Goal: Task Accomplishment & Management: Complete application form

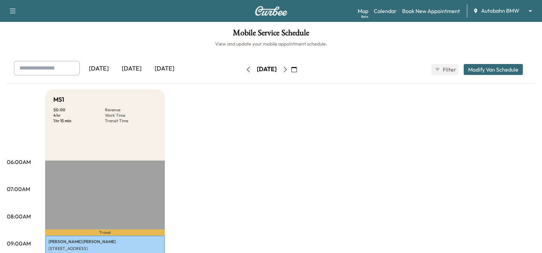
click at [404, 81] on div "[DATE] [DATE] [DATE] [DATE] February 2025 S M T W T F S 26 27 28 29 30 31 1 2 3…" at bounding box center [271, 72] width 529 height 23
click at [434, 8] on link "Book New Appointment" at bounding box center [431, 11] width 58 height 8
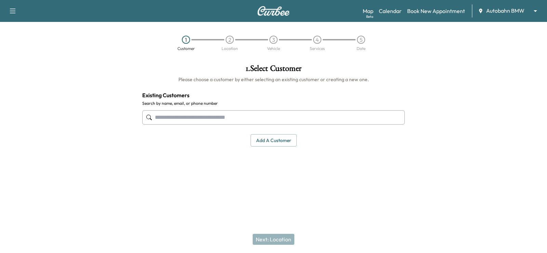
click at [224, 116] on input "text" at bounding box center [273, 117] width 263 height 14
paste input "**********"
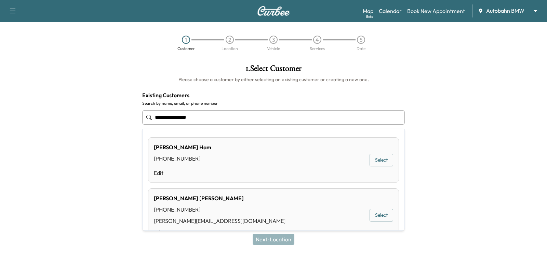
click at [205, 200] on div "[PERSON_NAME]" at bounding box center [220, 198] width 132 height 8
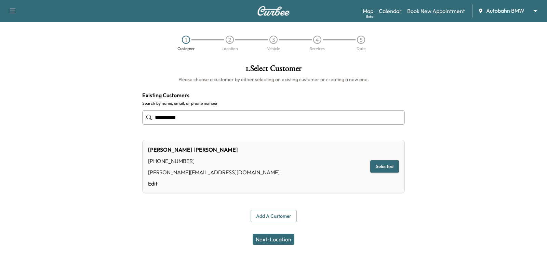
type input "**********"
click at [280, 237] on button "Next: Location" at bounding box center [274, 239] width 42 height 11
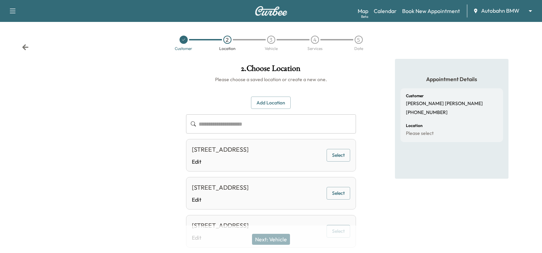
click at [330, 161] on button "Select" at bounding box center [339, 155] width 24 height 13
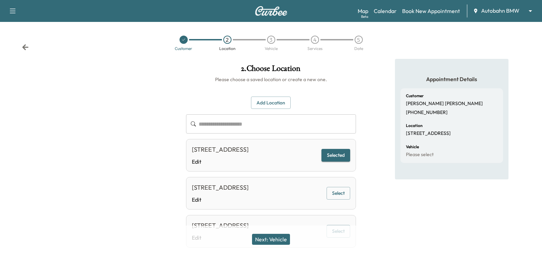
click at [278, 238] on button "Next: Vehicle" at bounding box center [271, 239] width 38 height 11
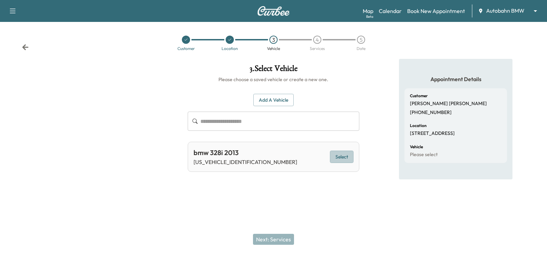
click at [333, 158] on button "Select" at bounding box center [342, 157] width 24 height 13
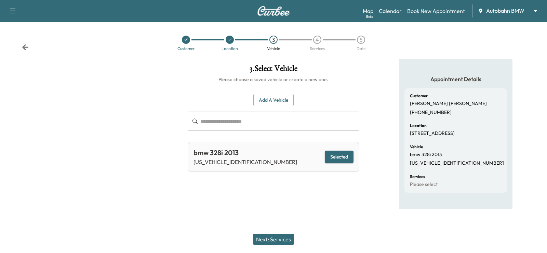
click at [278, 239] on button "Next: Services" at bounding box center [273, 239] width 41 height 11
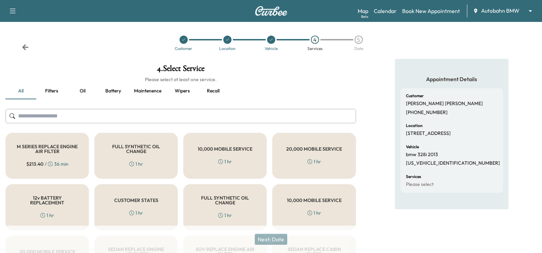
click at [213, 92] on button "Recall" at bounding box center [213, 91] width 31 height 16
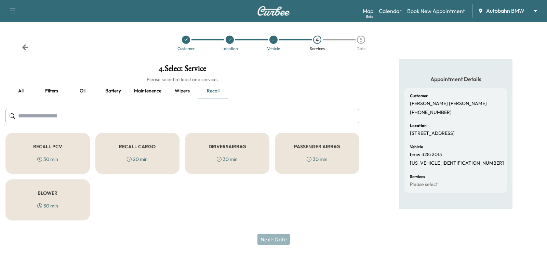
click at [19, 46] on div "Customer Location Vehicle 4 Services 5 Date" at bounding box center [273, 42] width 547 height 31
click at [22, 46] on div "Customer Location Vehicle 4 Services 5 Date" at bounding box center [273, 42] width 547 height 31
click at [24, 47] on icon at bounding box center [25, 47] width 6 height 6
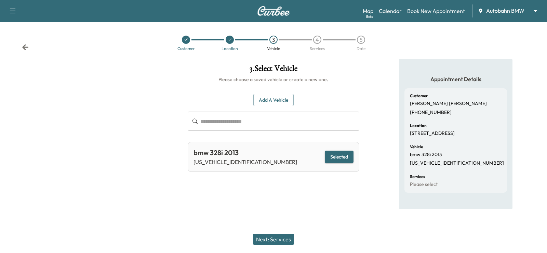
click at [24, 47] on icon at bounding box center [25, 47] width 6 height 6
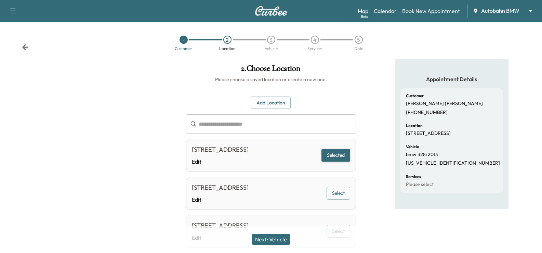
click at [24, 47] on icon at bounding box center [25, 47] width 6 height 6
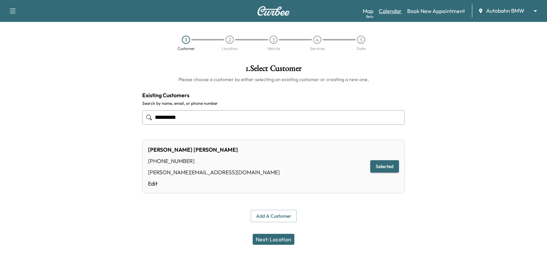
click at [391, 10] on link "Calendar" at bounding box center [390, 11] width 23 height 8
